Goal: Information Seeking & Learning: Learn about a topic

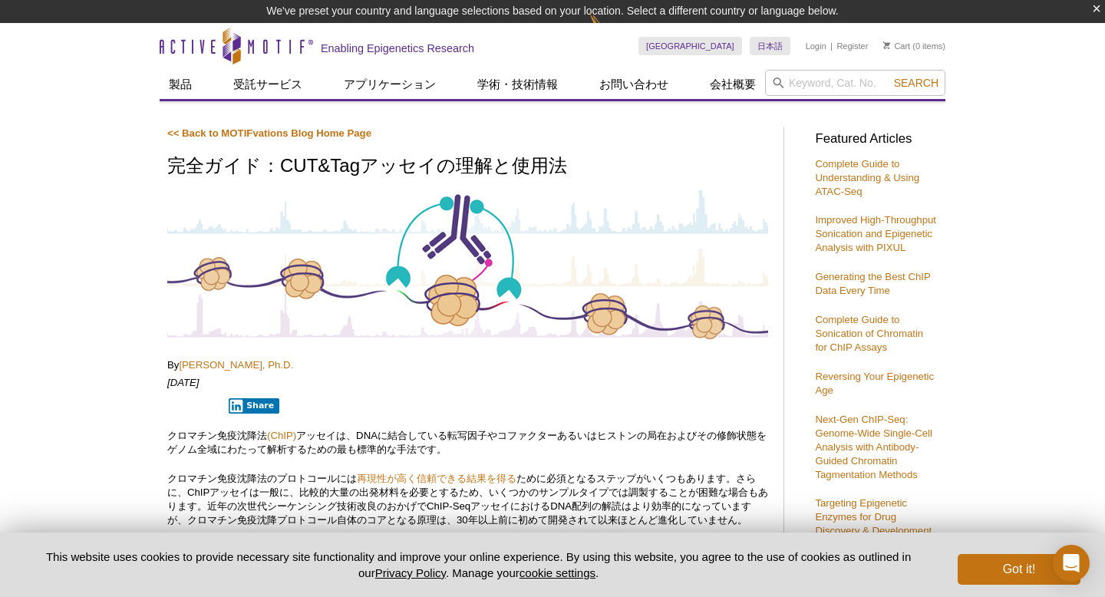
click at [483, 381] on p "[DATE]" at bounding box center [467, 383] width 601 height 14
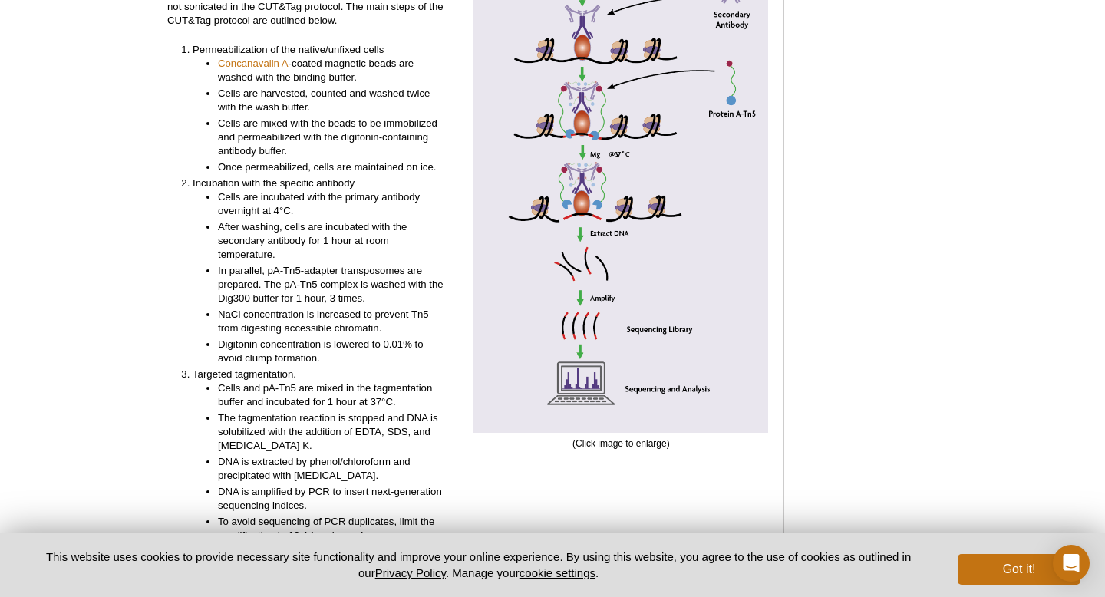
scroll to position [3404, 0]
